Goal: Entertainment & Leisure: Consume media (video, audio)

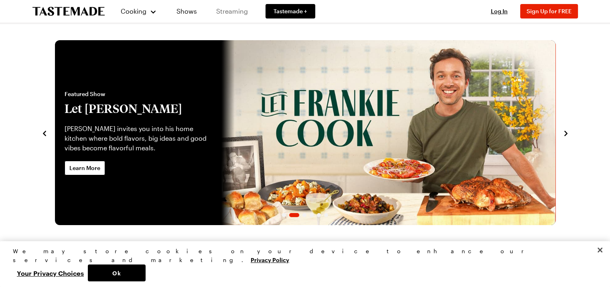
click at [224, 9] on link "Streaming" at bounding box center [232, 11] width 48 height 22
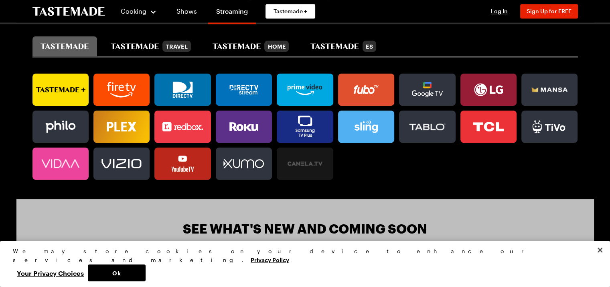
scroll to position [545, 0]
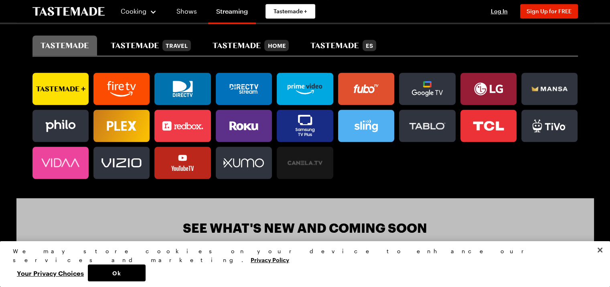
click at [54, 84] on icon at bounding box center [61, 89] width 56 height 16
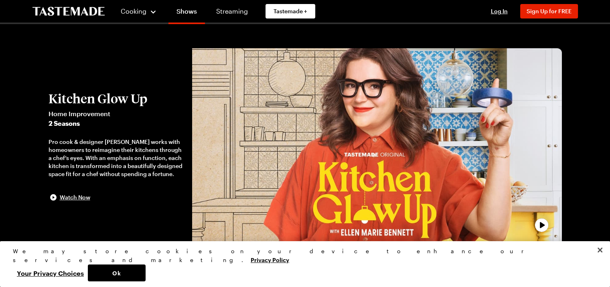
drag, startPoint x: 91, startPoint y: 150, endPoint x: 112, endPoint y: 156, distance: 22.1
click at [112, 156] on div "Pro cook & designer [PERSON_NAME] works with homeowners to reimagine their kitc…" at bounding box center [117, 158] width 136 height 40
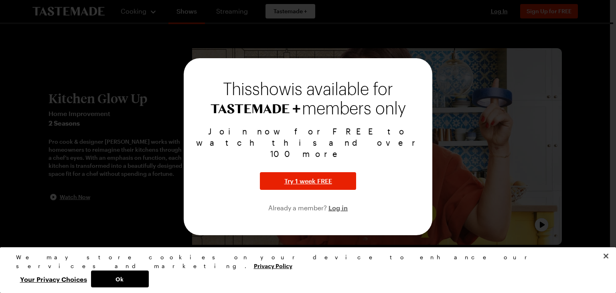
click at [371, 56] on div at bounding box center [308, 146] width 616 height 293
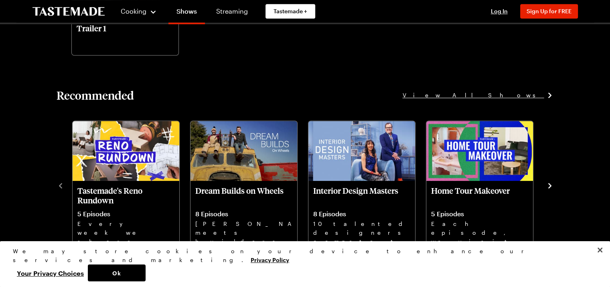
scroll to position [841, 0]
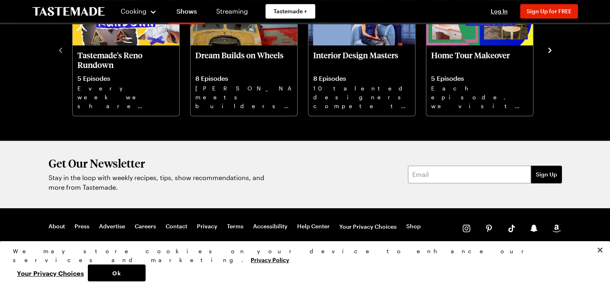
click at [466, 226] on icon at bounding box center [466, 227] width 11 height 11
